Goal: Task Accomplishment & Management: Use online tool/utility

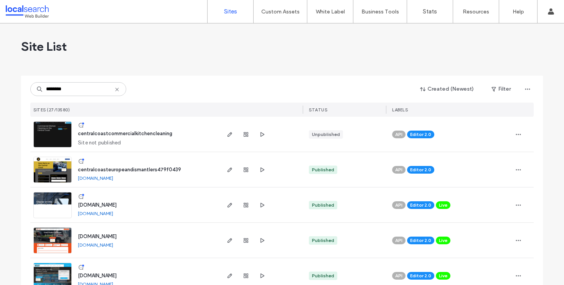
drag, startPoint x: 91, startPoint y: 90, endPoint x: 8, endPoint y: 84, distance: 83.4
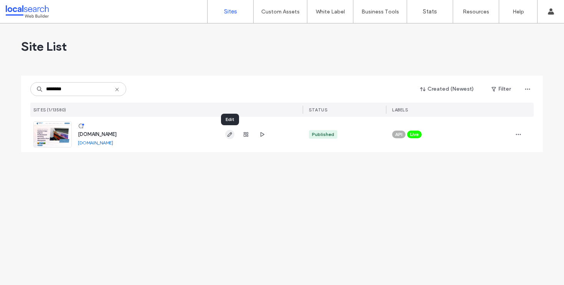
type input "********"
click at [230, 138] on span "button" at bounding box center [229, 134] width 9 height 9
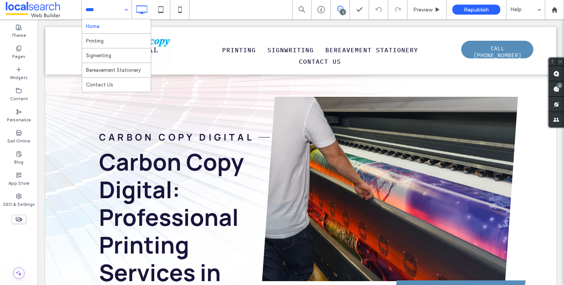
click at [118, 12] on input at bounding box center [105, 9] width 38 height 19
click at [122, 8] on div "Home Printing Signwriting Bereavement Stationery Contact Us" at bounding box center [107, 9] width 50 height 19
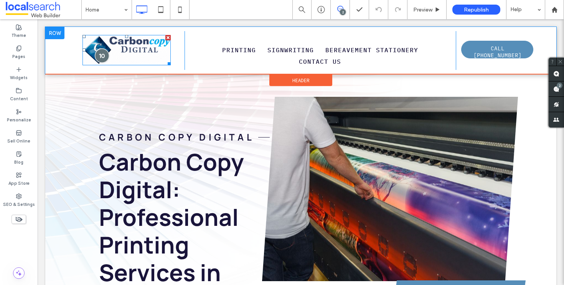
click at [100, 56] on div at bounding box center [102, 55] width 14 height 14
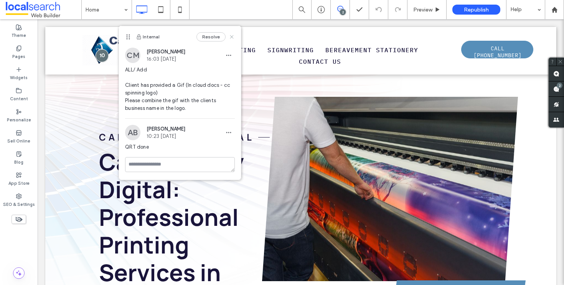
click at [232, 36] on use at bounding box center [231, 36] width 3 height 3
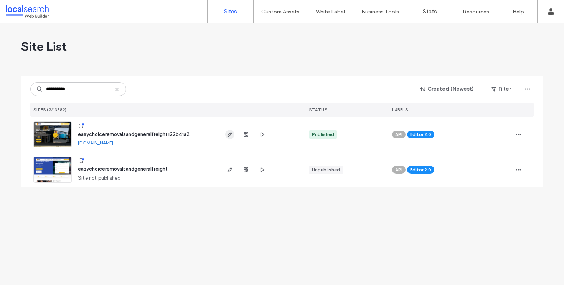
type input "**********"
click at [229, 134] on icon "button" at bounding box center [230, 134] width 6 height 6
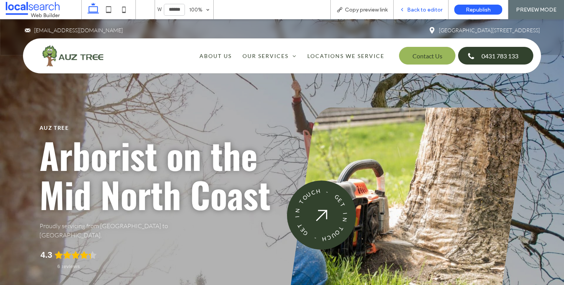
click at [416, 7] on span "Back to editor" at bounding box center [424, 10] width 35 height 7
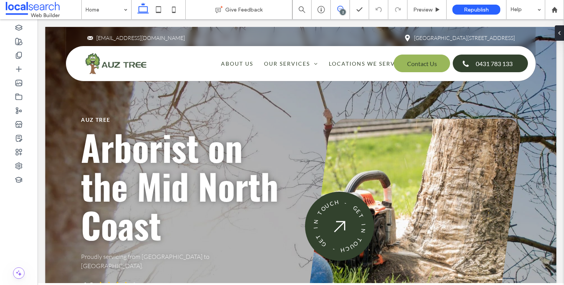
click at [344, 9] on span at bounding box center [340, 9] width 19 height 6
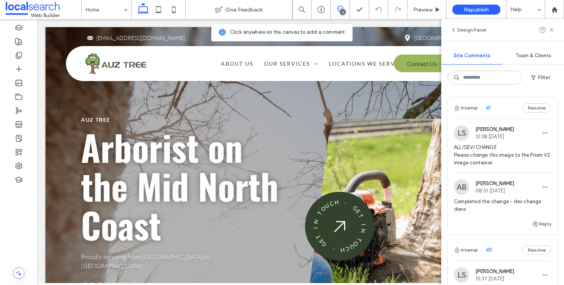
click at [53, 92] on div "Auz Tree Arborist on the Mid North Coast Proudly servicing from [GEOGRAPHIC_DAT…" at bounding box center [300, 205] width 511 height 356
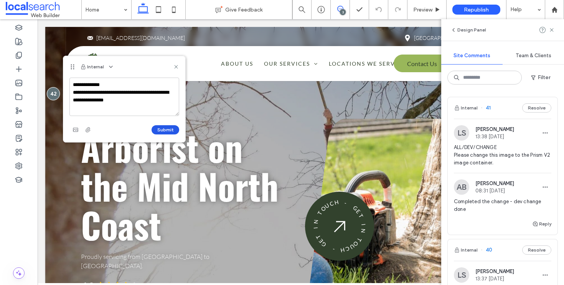
type textarea "**********"
click at [162, 131] on button "Submit" at bounding box center [165, 129] width 28 height 9
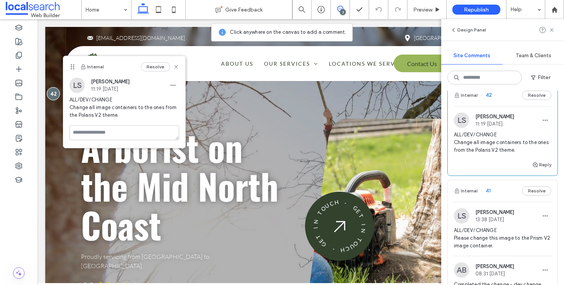
scroll to position [81, 0]
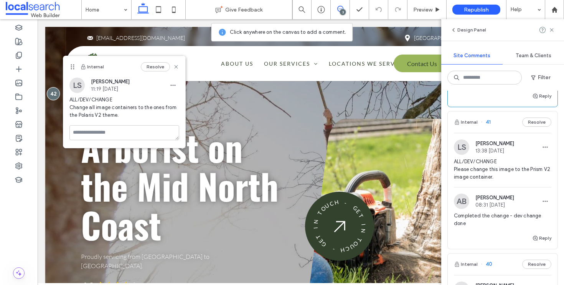
click at [530, 126] on div "Internal 41 Resolve" at bounding box center [502, 121] width 110 height 21
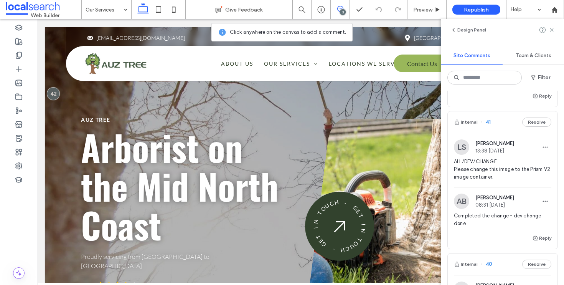
click at [531, 124] on div "Our Services Give Feedback 3 Preview Republish Help Design Panel Site Comments …" at bounding box center [282, 142] width 564 height 285
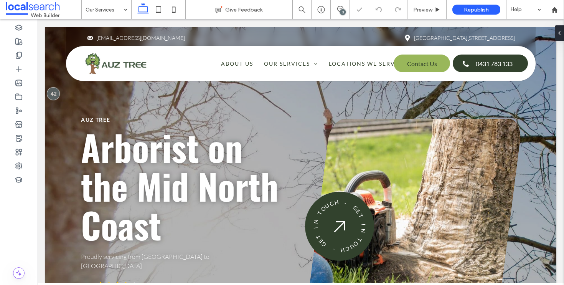
click at [343, 10] on div "3" at bounding box center [343, 12] width 6 height 6
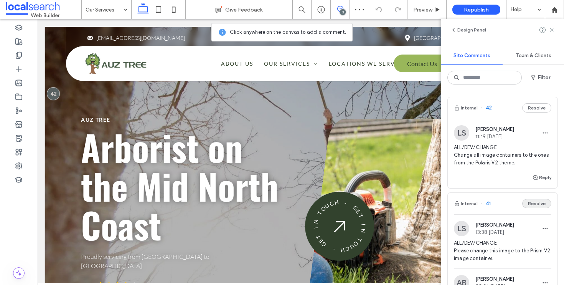
click at [532, 202] on button "Resolve" at bounding box center [536, 203] width 29 height 9
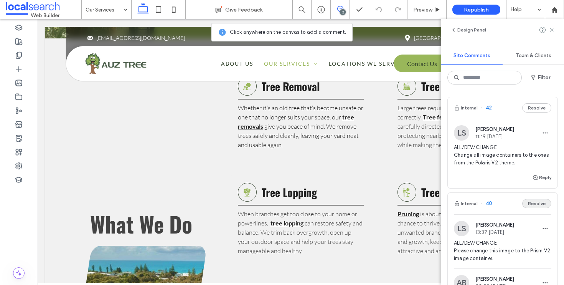
click at [534, 207] on button "Resolve" at bounding box center [536, 203] width 29 height 9
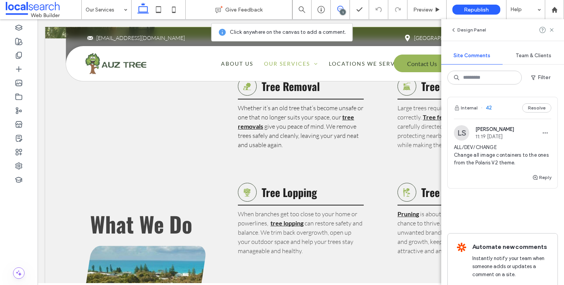
click at [344, 6] on span at bounding box center [340, 9] width 19 height 6
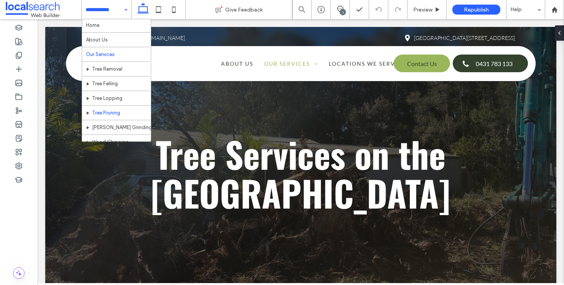
scroll to position [2, 0]
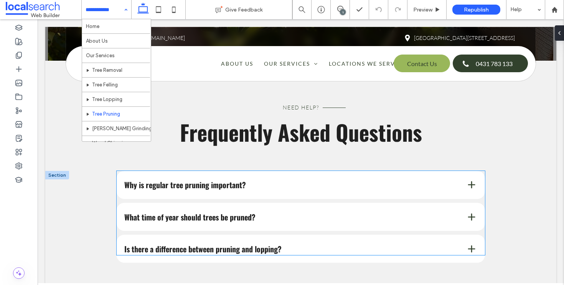
scroll to position [768, 0]
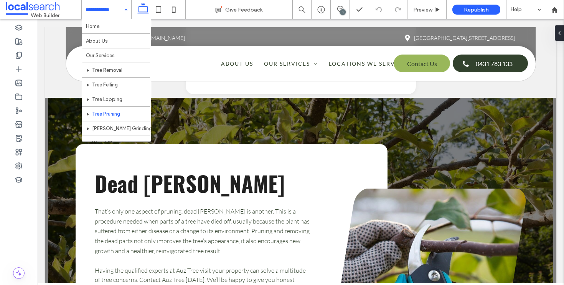
click at [127, 11] on div "Home About Us Our Services Tree Removal Tree Felling Tree Lopping Tree Pruning …" at bounding box center [106, 9] width 49 height 19
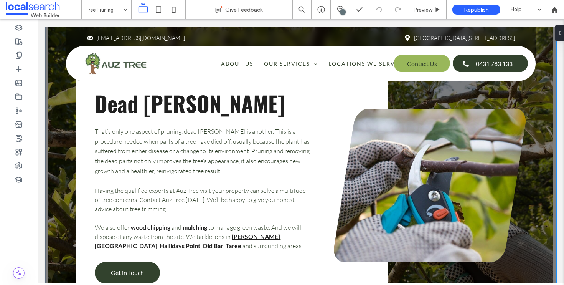
scroll to position [691, 0]
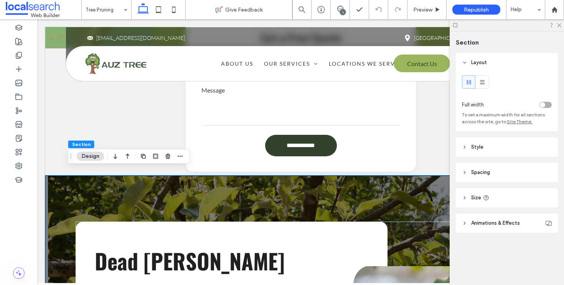
click at [499, 225] on span "Animations & Effects" at bounding box center [495, 223] width 49 height 8
click at [491, 151] on header "Style" at bounding box center [507, 146] width 102 height 19
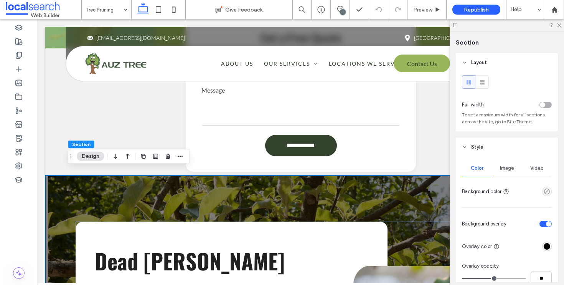
click at [507, 166] on span "Image" at bounding box center [507, 168] width 14 height 6
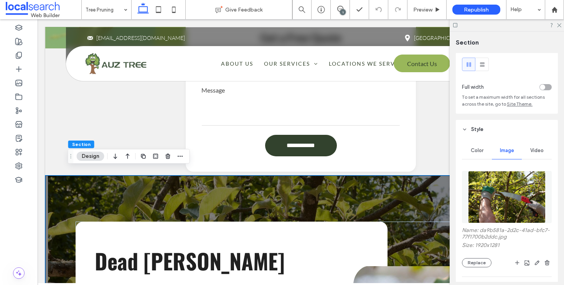
scroll to position [60, 0]
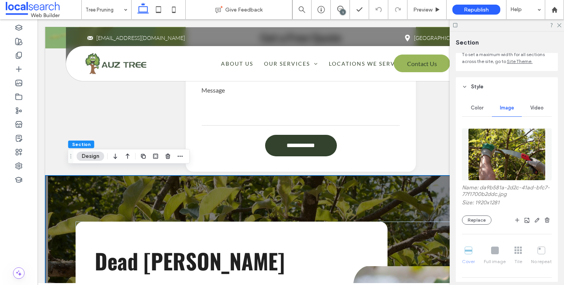
click at [483, 227] on div "Name: da9b581a-2d2c-41ad-bfc7-77f1700b2ddc.jpg Size: 1920x1281 Replace Cover Fu…" at bounding box center [507, 248] width 90 height 249
click at [484, 222] on button "Replace" at bounding box center [477, 219] width 30 height 9
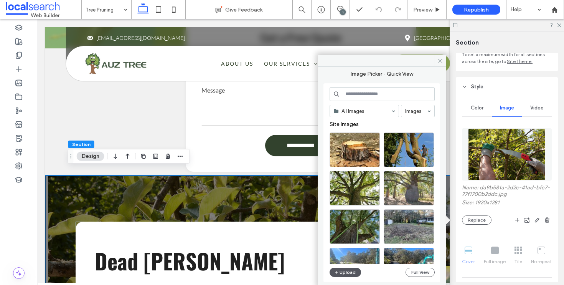
click at [355, 273] on button "Upload" at bounding box center [344, 271] width 31 height 9
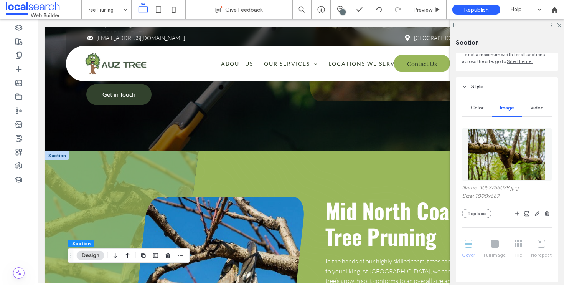
scroll to position [0, 0]
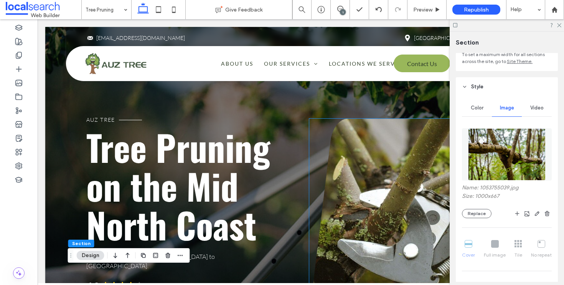
click at [403, 143] on link at bounding box center [412, 225] width 206 height 215
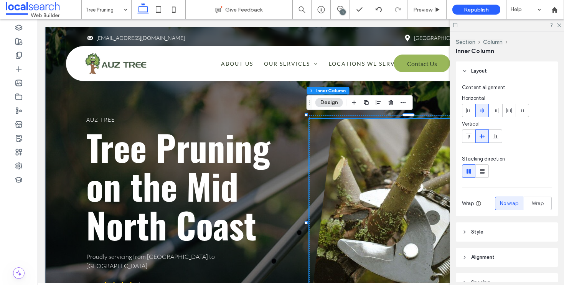
click at [403, 143] on link at bounding box center [412, 225] width 206 height 215
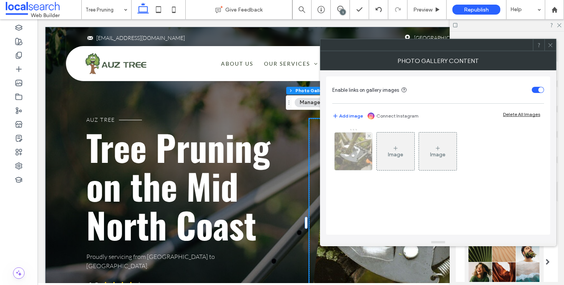
click at [349, 161] on div at bounding box center [353, 151] width 38 height 38
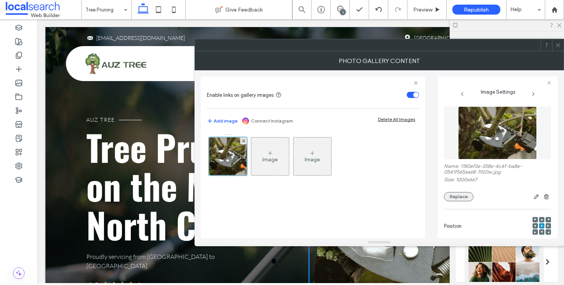
click at [454, 192] on div "Name: 1180ef3e-358e-4c4f-ba8e-0541f565aa68-1920w.jpg Size: 1000x667 Replace" at bounding box center [497, 182] width 107 height 38
click at [461, 198] on button "Replace" at bounding box center [459, 196] width 30 height 9
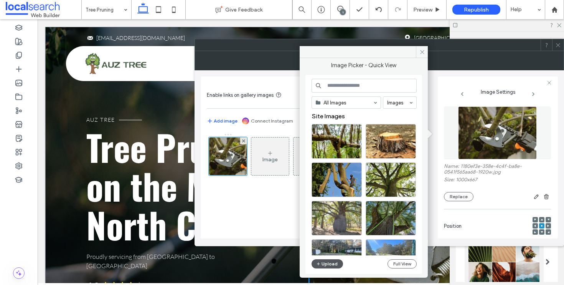
click at [326, 261] on button "Upload" at bounding box center [326, 263] width 31 height 9
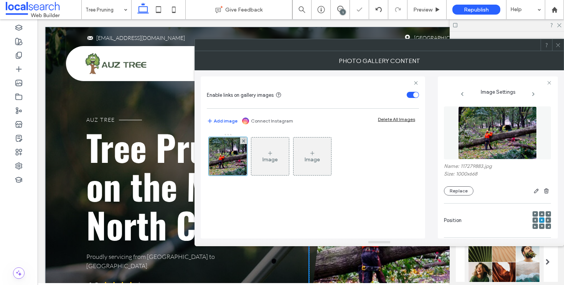
click at [556, 46] on use at bounding box center [558, 45] width 4 height 4
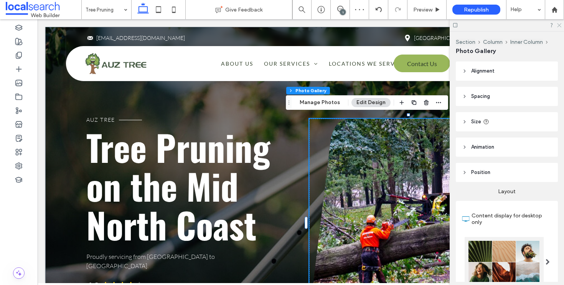
click at [557, 25] on icon at bounding box center [558, 24] width 5 height 5
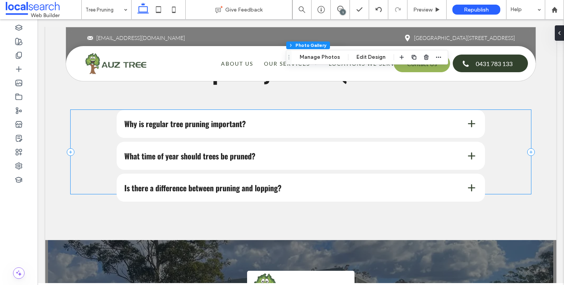
scroll to position [818, 0]
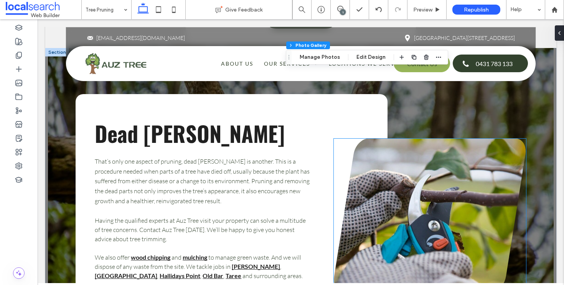
click at [423, 204] on link at bounding box center [430, 214] width 192 height 153
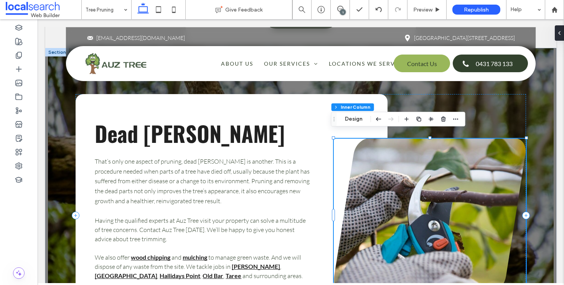
click at [423, 204] on link at bounding box center [430, 214] width 192 height 153
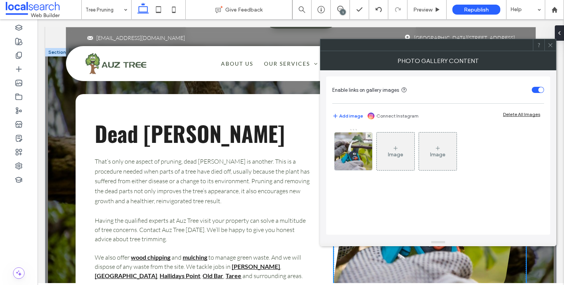
click at [352, 174] on div "Image Image" at bounding box center [437, 153] width 211 height 50
click at [352, 160] on img at bounding box center [353, 151] width 57 height 38
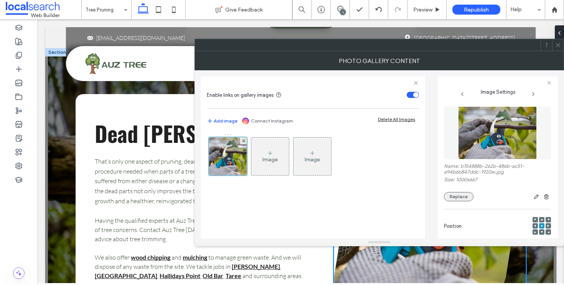
click at [461, 194] on button "Replace" at bounding box center [459, 196] width 30 height 9
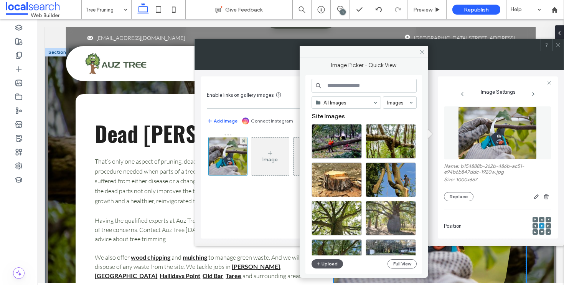
click at [321, 264] on button "Upload" at bounding box center [326, 263] width 31 height 9
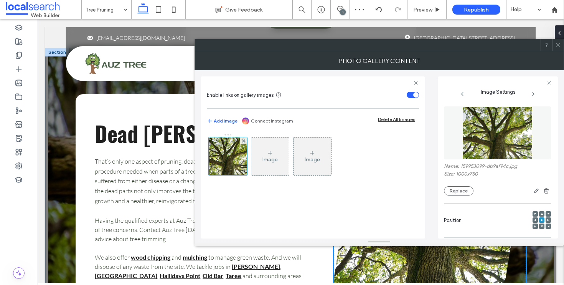
click at [560, 46] on icon at bounding box center [558, 45] width 6 height 6
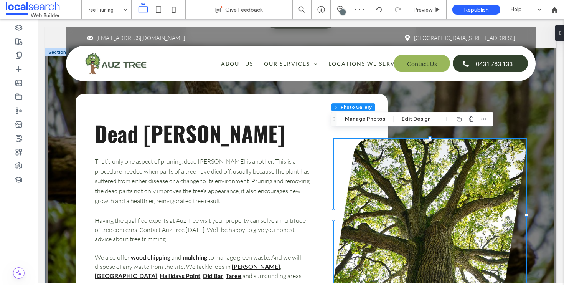
click at [552, 124] on body "Envelope Icon [EMAIL_ADDRESS][DOMAIN_NAME] Map Pin Icon [STREET_ADDRESS] Sectio…" at bounding box center [301, 94] width 526 height 1786
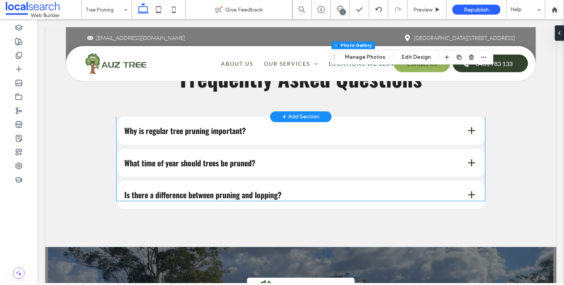
scroll to position [1361, 0]
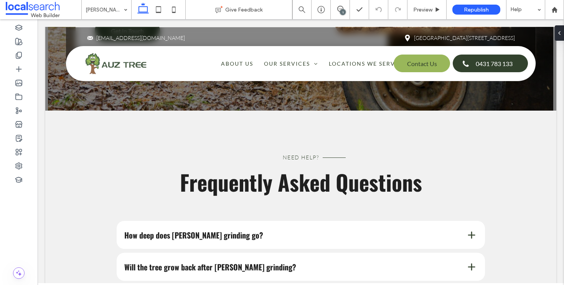
scroll to position [1317, 0]
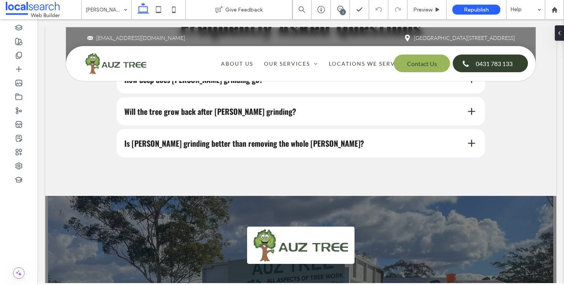
click at [108, 3] on input at bounding box center [105, 9] width 38 height 19
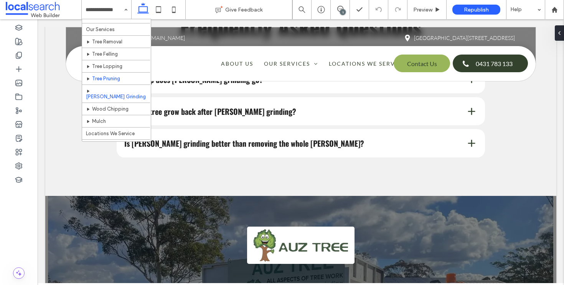
scroll to position [54, 0]
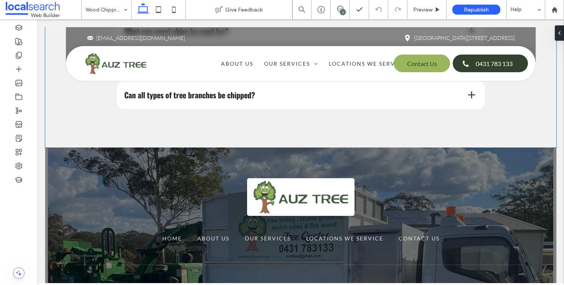
scroll to position [1383, 0]
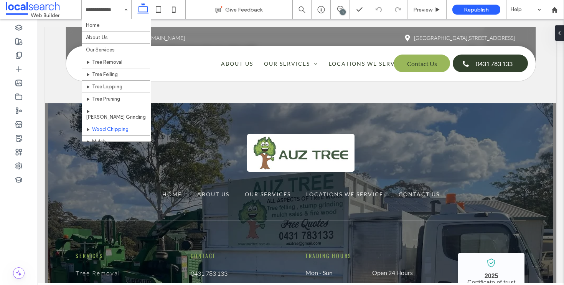
click at [115, 7] on input at bounding box center [105, 9] width 38 height 19
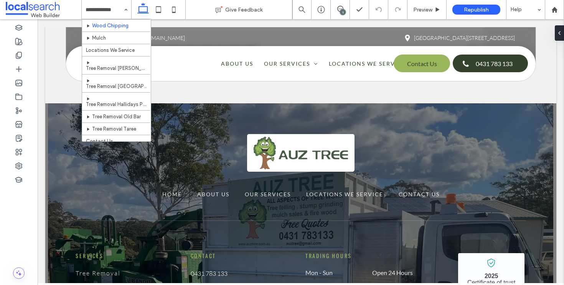
scroll to position [104, 0]
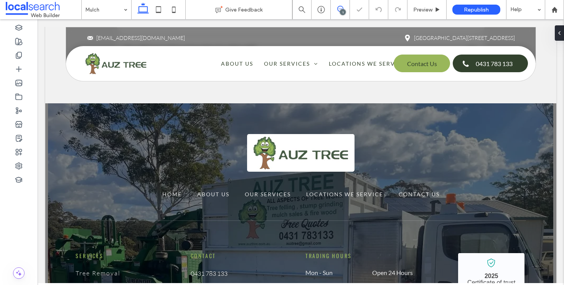
click at [340, 8] on icon at bounding box center [340, 9] width 6 height 6
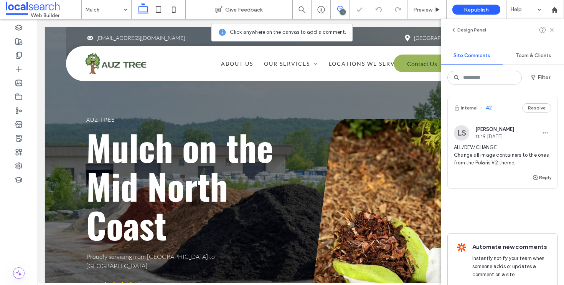
click at [340, 8] on icon at bounding box center [340, 9] width 6 height 6
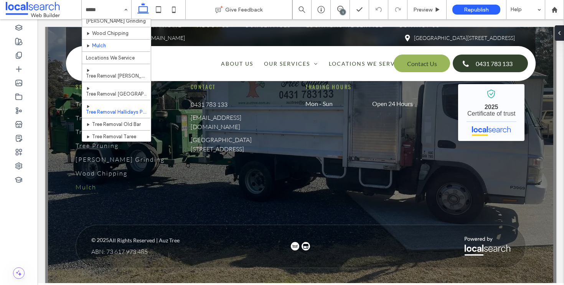
scroll to position [104, 0]
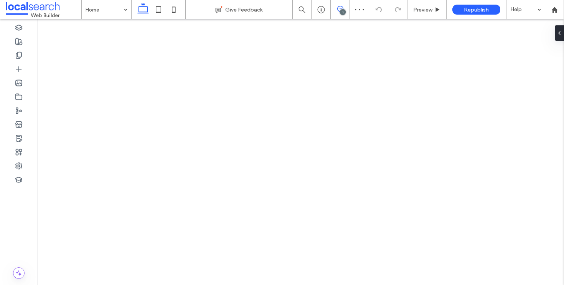
click at [343, 8] on icon at bounding box center [340, 9] width 6 height 6
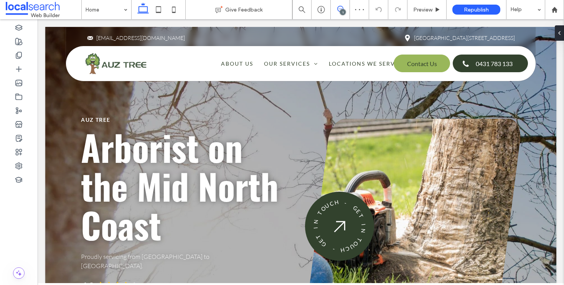
click at [343, 9] on span at bounding box center [340, 9] width 19 height 6
